Goal: Information Seeking & Learning: Check status

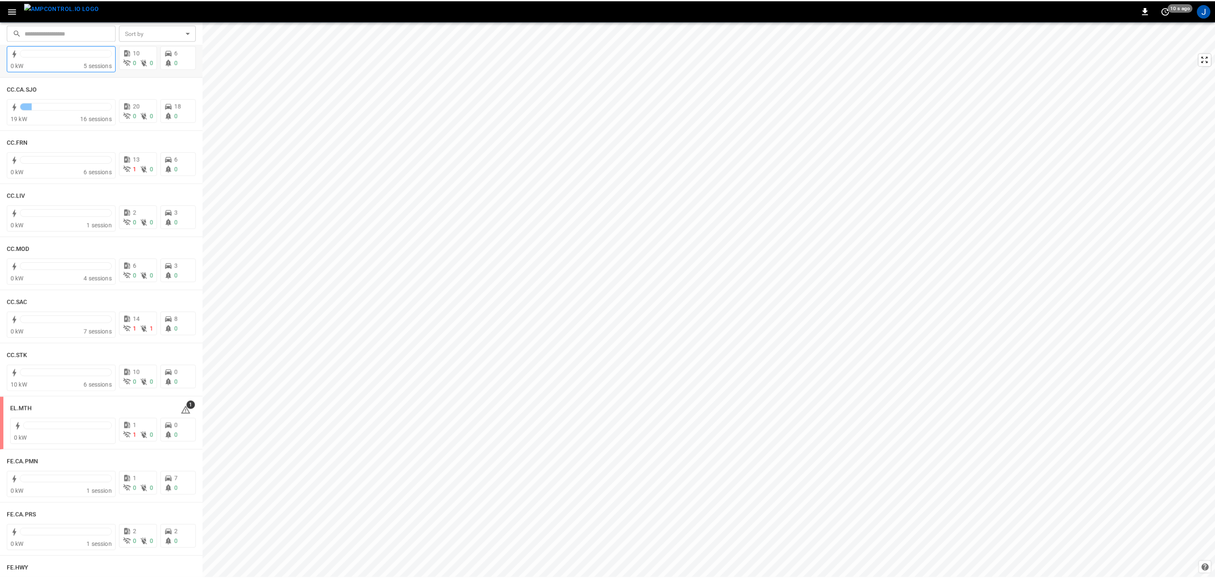
scroll to position [445, 0]
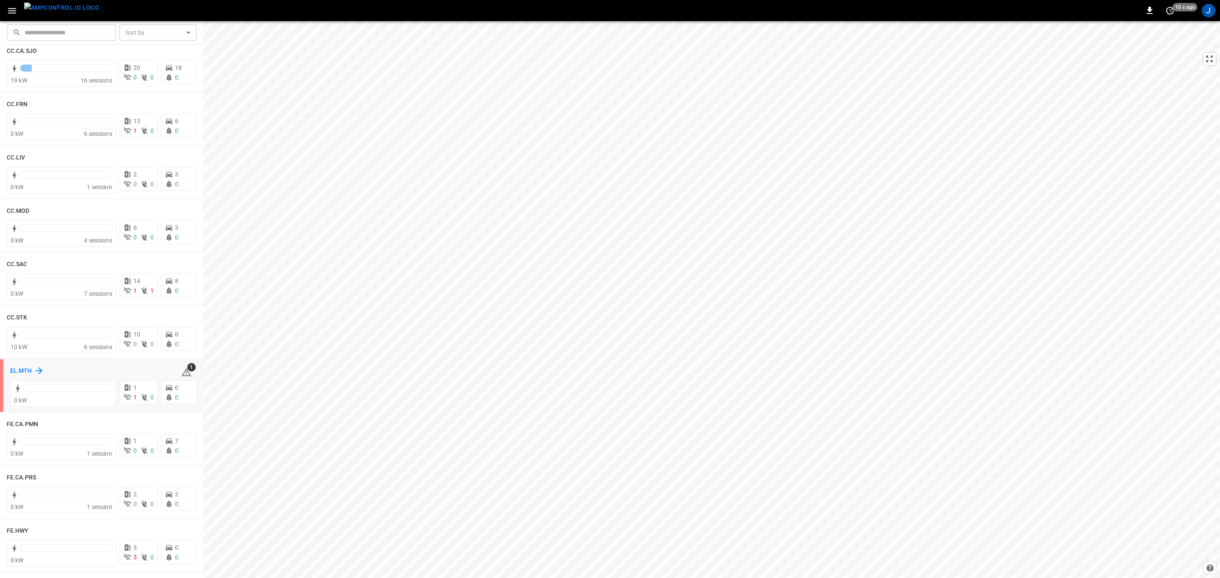
click at [19, 371] on h6 "EL.MTH" at bounding box center [21, 371] width 22 height 9
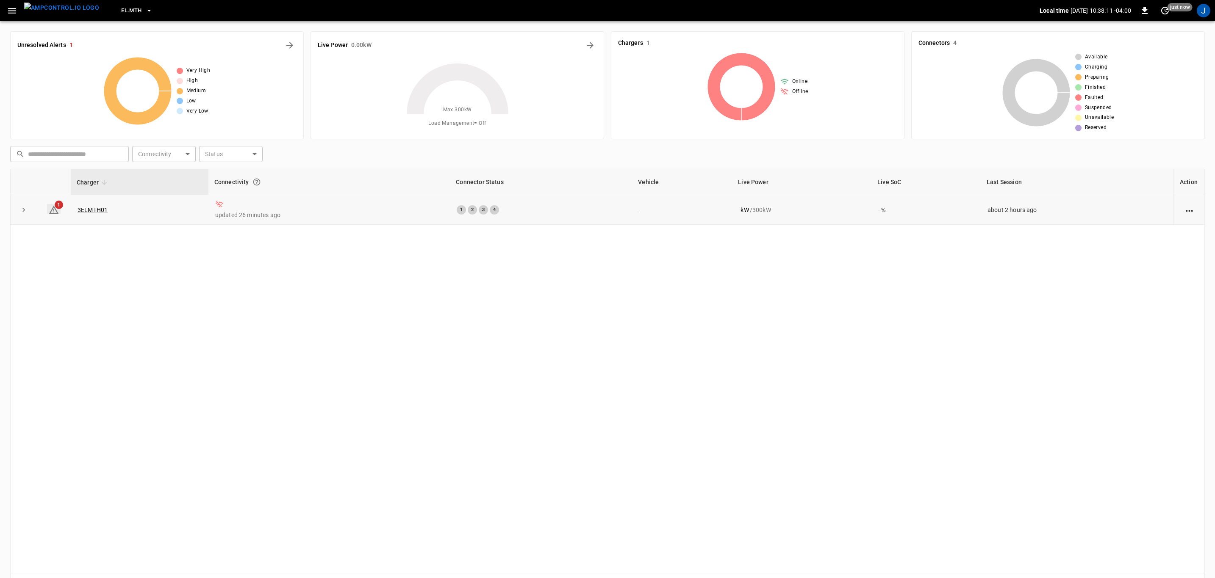
click at [60, 205] on span "1" at bounding box center [59, 205] width 8 height 8
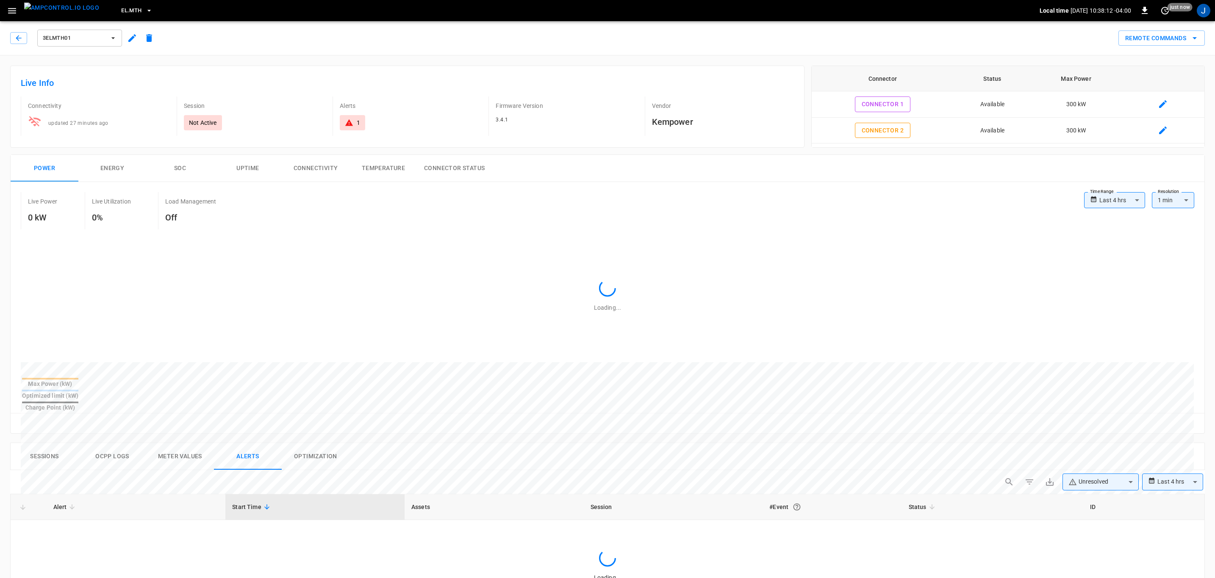
scroll to position [342, 0]
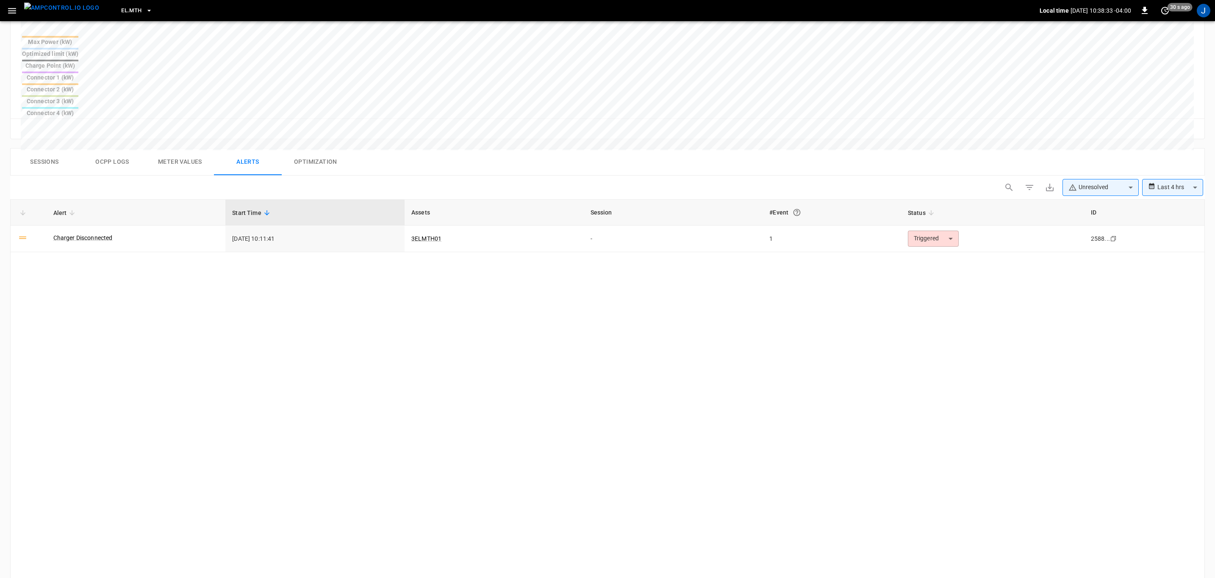
click at [83, 234] on link "Charger Disconnected" at bounding box center [82, 238] width 59 height 8
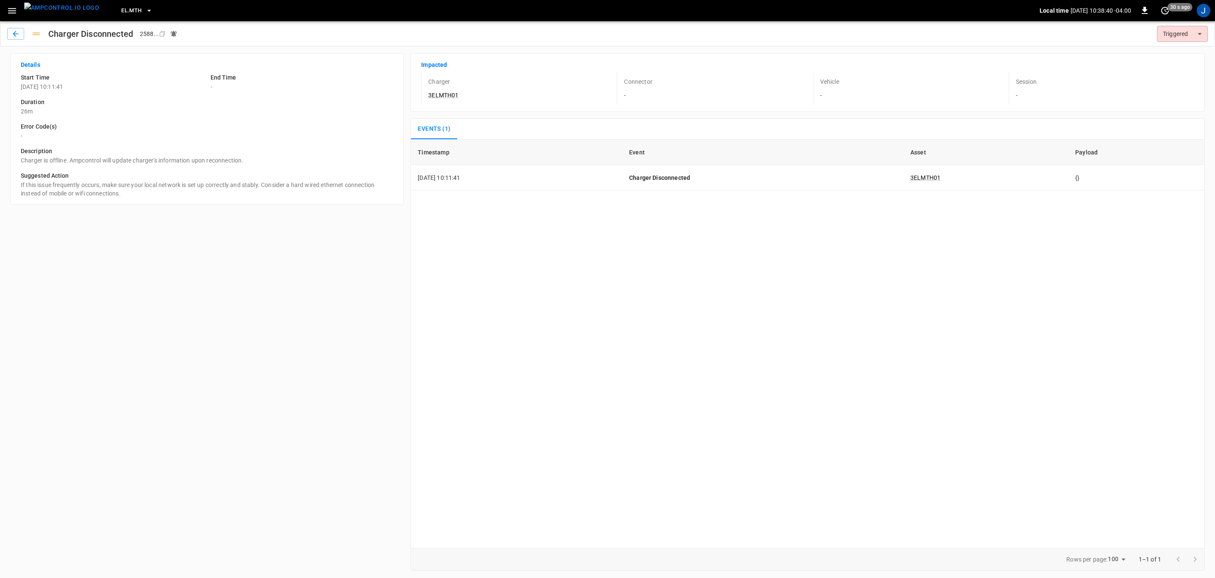
click at [789, 299] on div "Timestamp Event Asset Payload [DATE] 10:11:41 Charger Disconnected 3ELMTH01 {}" at bounding box center [807, 343] width 794 height 409
click at [455, 357] on div "Timestamp Event Asset Payload [DATE] 10:11:41 Charger Disconnected 3ELMTH01 {}" at bounding box center [807, 343] width 794 height 409
click at [11, 9] on icon "button" at bounding box center [12, 11] width 11 height 11
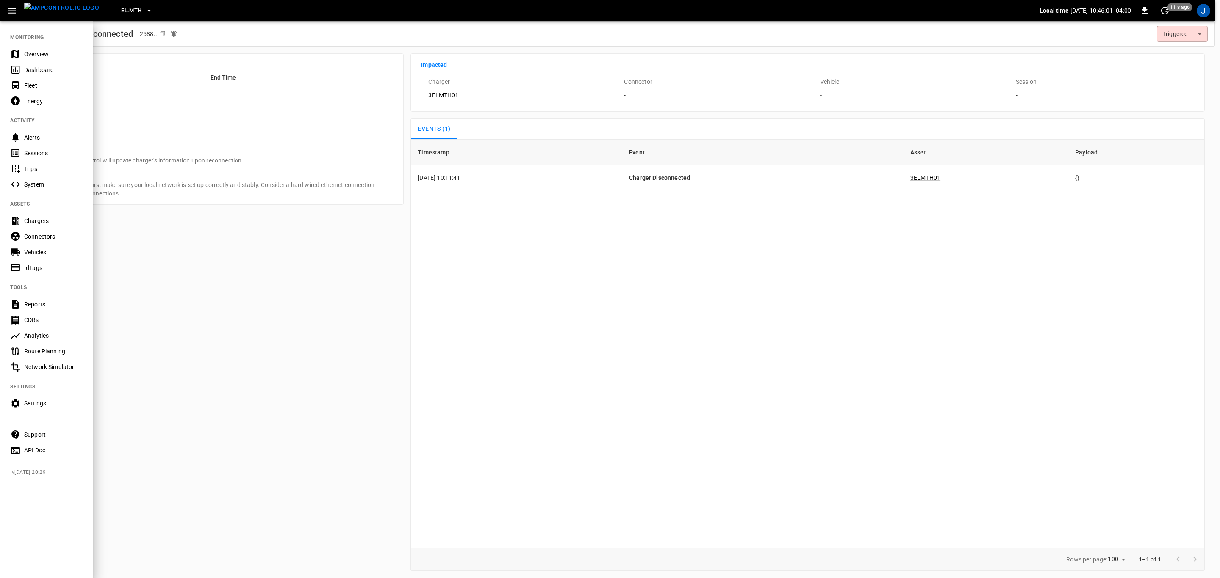
click at [45, 256] on div "Vehicles" at bounding box center [53, 252] width 59 height 8
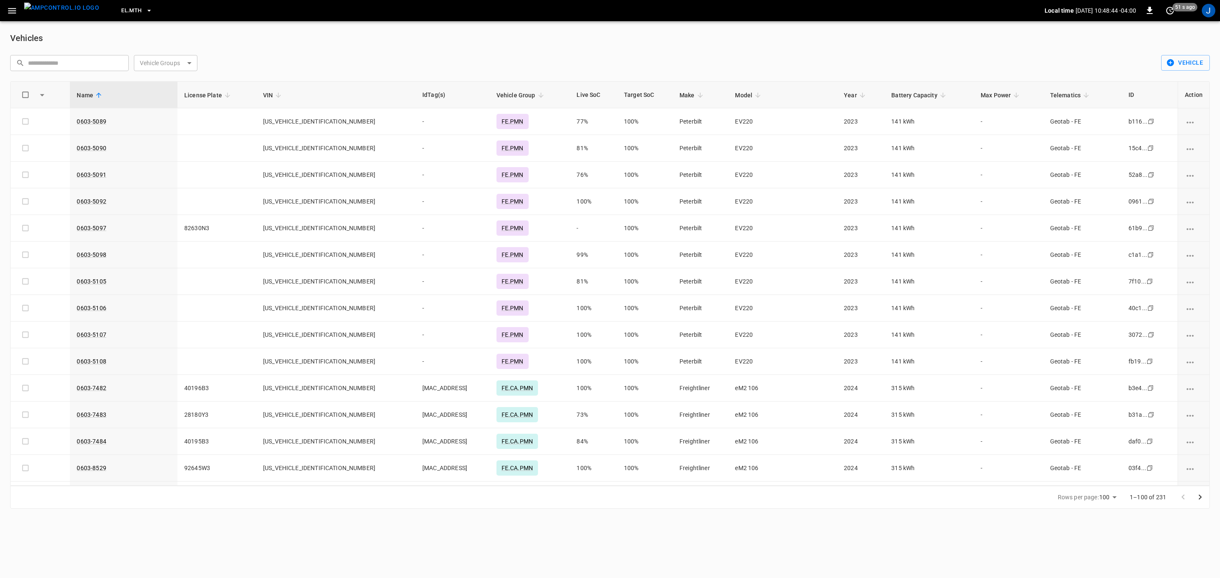
click at [74, 61] on input "text" at bounding box center [75, 63] width 95 height 16
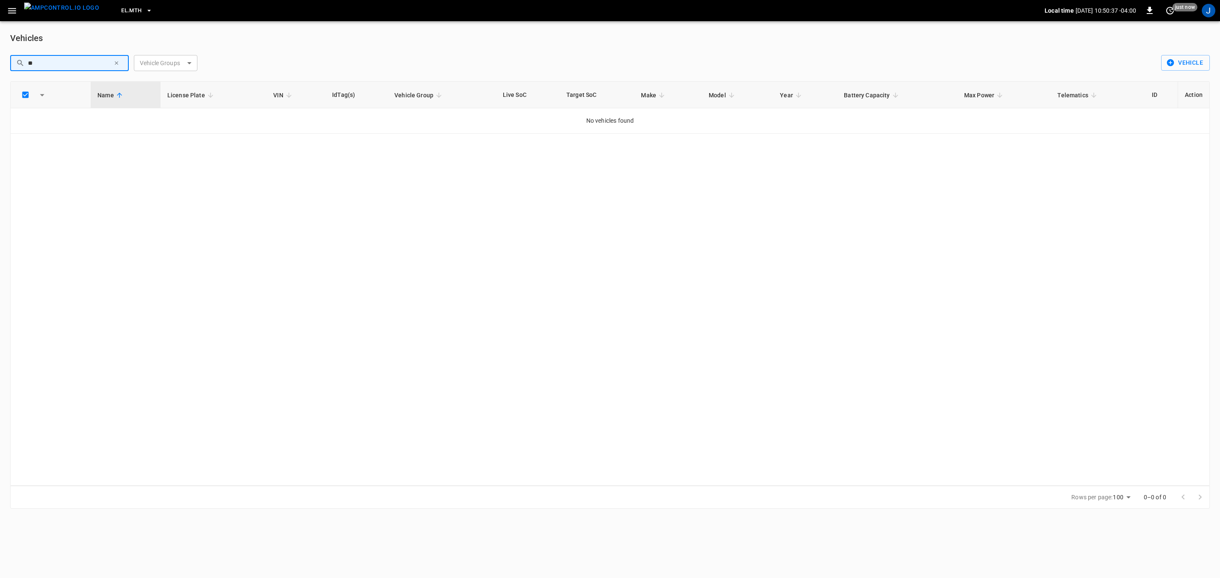
type input "*"
type input "*******"
click at [51, 11] on img "menu" at bounding box center [61, 8] width 75 height 11
